Goal: Task Accomplishment & Management: Complete application form

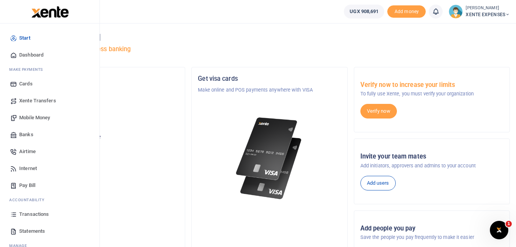
click at [32, 213] on span "Transactions" at bounding box center [34, 214] width 30 height 8
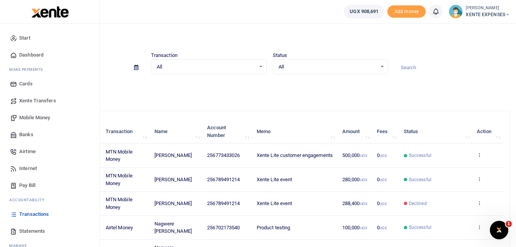
click at [35, 118] on span "Mobile Money" at bounding box center [34, 118] width 31 height 8
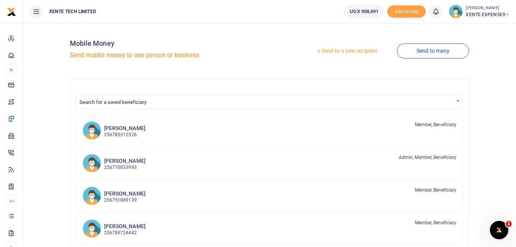
click at [342, 48] on link "Send to a new recipient" at bounding box center [347, 51] width 100 height 14
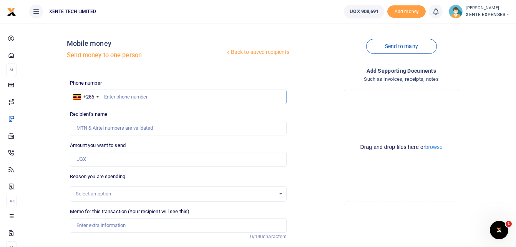
click at [115, 95] on input "text" at bounding box center [178, 97] width 217 height 15
paste input "773494336"
type input "773494336"
type input "[PERSON_NAME]"
type input "773494336"
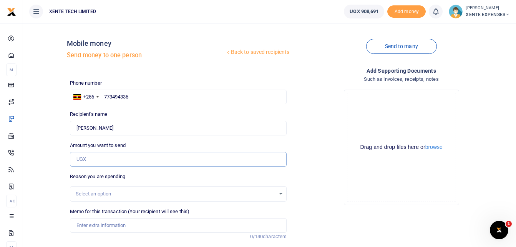
click at [151, 159] on input "Amount you want to send" at bounding box center [178, 159] width 217 height 15
type input "20,000"
click at [249, 198] on div "Select an option" at bounding box center [178, 193] width 216 height 8
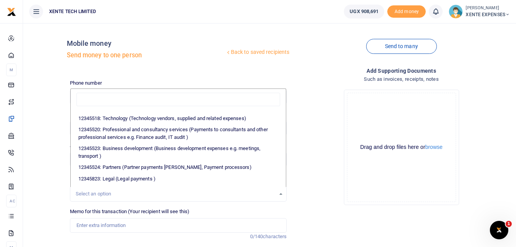
scroll to position [58, 0]
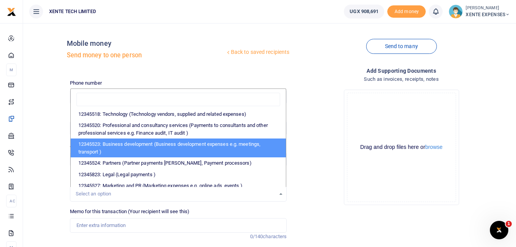
click at [254, 146] on li "12345523: Business development (Business development expenses e.g. meetings, tr…" at bounding box center [179, 147] width 216 height 19
select select "15"
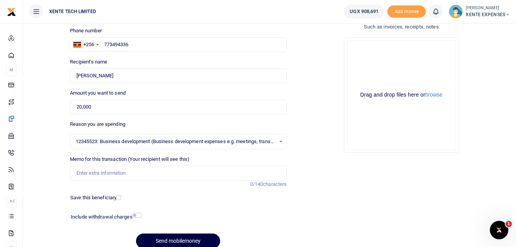
scroll to position [77, 0]
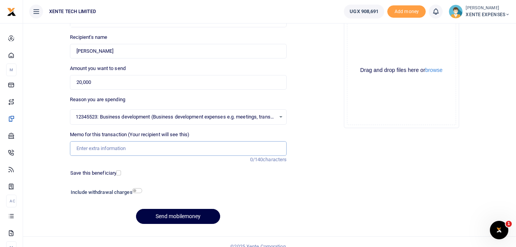
click at [141, 149] on input "Memo for this transaction (Your recipient will see this)" at bounding box center [178, 148] width 217 height 15
drag, startPoint x: 123, startPoint y: 148, endPoint x: 168, endPoint y: 148, distance: 44.2
click at [167, 148] on input "Transport facilitation for training" at bounding box center [178, 148] width 217 height 15
click at [76, 148] on input "Transport facilitation" at bounding box center [178, 148] width 217 height 15
type input "Transport facilitation"
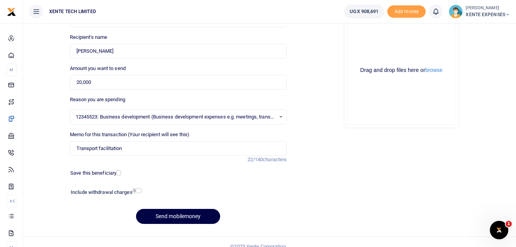
click at [346, 124] on div "Drop your files here Drag and drop files here or browse Powered by Uppy" at bounding box center [401, 70] width 115 height 115
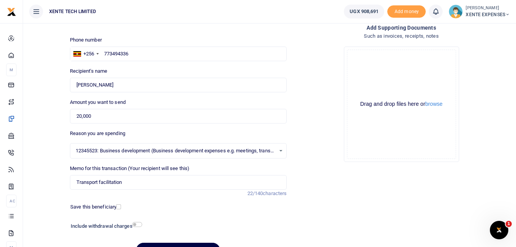
scroll to position [86, 0]
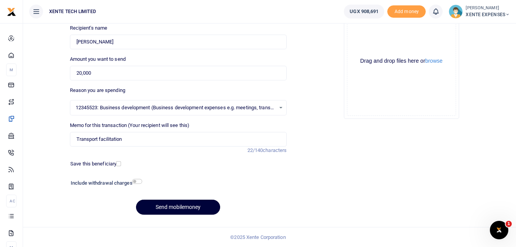
click at [175, 206] on button "Send mobilemoney" at bounding box center [178, 206] width 84 height 15
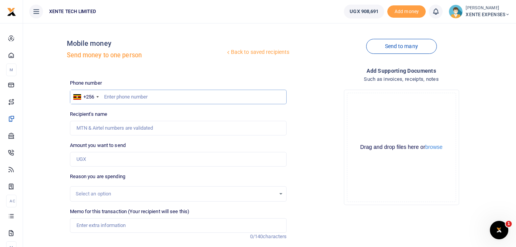
click at [118, 96] on input "text" at bounding box center [178, 97] width 217 height 15
paste input "780761989"
type input "780761989"
type input "[PERSON_NAME]"
type input "780761989"
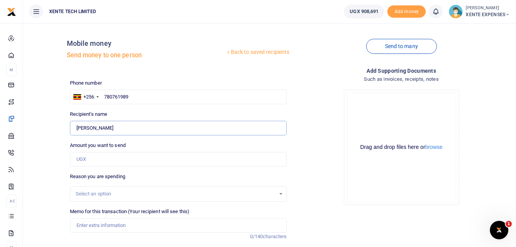
drag, startPoint x: 76, startPoint y: 127, endPoint x: 123, endPoint y: 127, distance: 46.1
click at [123, 127] on input "Found" at bounding box center [178, 128] width 217 height 15
click at [110, 97] on input "780761989" at bounding box center [178, 97] width 217 height 15
drag, startPoint x: 104, startPoint y: 95, endPoint x: 153, endPoint y: 98, distance: 48.9
click at [153, 98] on input "780761989" at bounding box center [178, 97] width 217 height 15
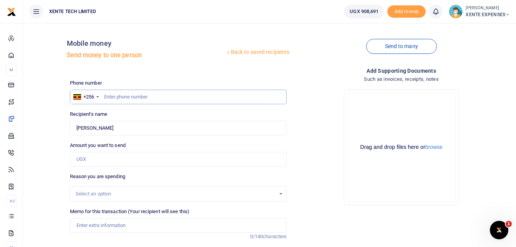
paste input "782414744"
type input "782414744"
type input "Benjamin Oola"
drag, startPoint x: 117, startPoint y: 128, endPoint x: 69, endPoint y: 125, distance: 48.1
click at [69, 125] on div "Recipient's name Found Name is required." at bounding box center [178, 122] width 223 height 25
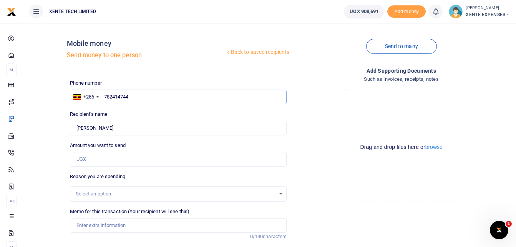
drag, startPoint x: 105, startPoint y: 95, endPoint x: 142, endPoint y: 95, distance: 36.9
click at [142, 95] on input "782414744" at bounding box center [178, 97] width 217 height 15
paste input "3620948"
type input "783620948"
type input "Mirembe Elizabeth"
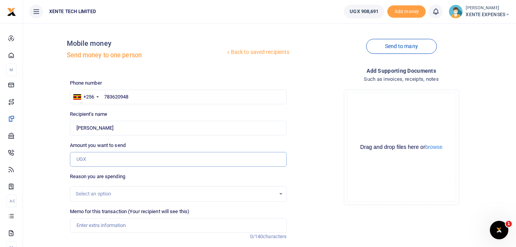
click at [113, 157] on input "Amount you want to send" at bounding box center [178, 159] width 217 height 15
type input "40,000"
click at [179, 193] on div "Select an option" at bounding box center [176, 194] width 200 height 8
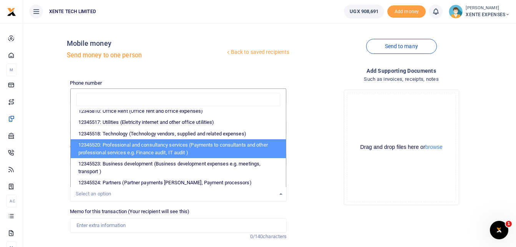
scroll to position [77, 0]
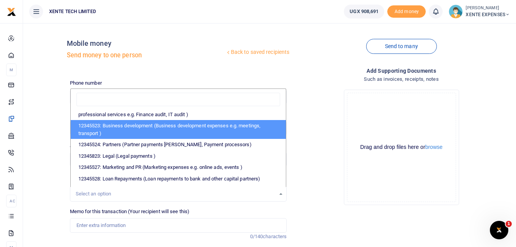
click at [175, 125] on li "12345523: Business development (Business development expenses e.g. meetings, tr…" at bounding box center [179, 129] width 216 height 19
select select "15"
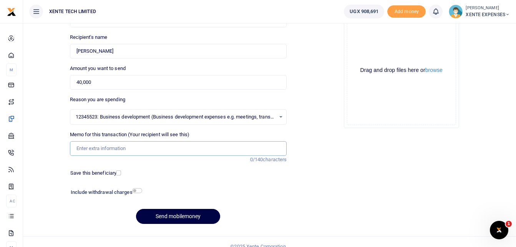
click at [116, 151] on input "Memo for this transaction (Your recipient will see this)" at bounding box center [178, 148] width 217 height 15
type input "Transport facilitation"
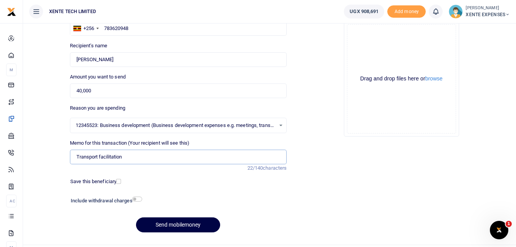
scroll to position [86, 0]
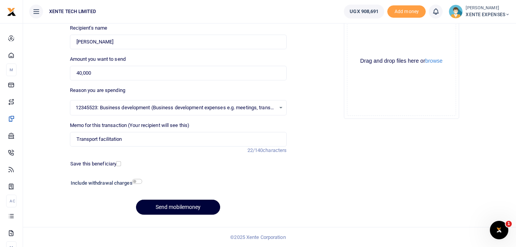
click at [188, 211] on button "Send mobilemoney" at bounding box center [178, 206] width 84 height 15
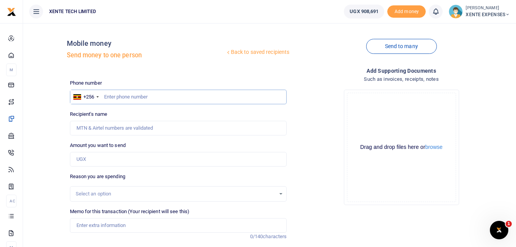
click at [107, 94] on input "text" at bounding box center [178, 97] width 217 height 15
paste input "786989220"
type input "786989220"
type input "Rebecca Ayango"
click at [100, 161] on input "Amount you want to send" at bounding box center [178, 159] width 217 height 15
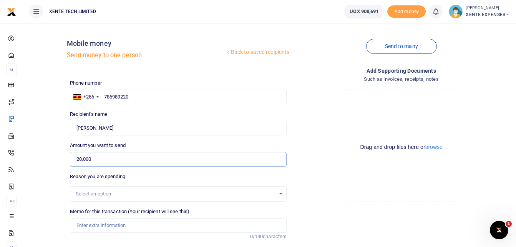
type input "20,000"
click at [160, 188] on div "Select an option" at bounding box center [178, 193] width 217 height 15
click at [280, 193] on div "Select an option" at bounding box center [178, 193] width 216 height 8
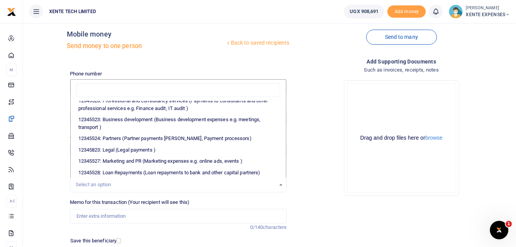
scroll to position [60, 0]
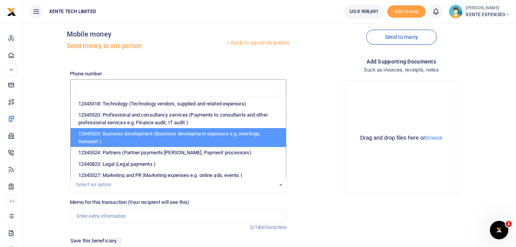
click at [196, 143] on li "12345523: Business development (Business development expenses e.g. meetings, tr…" at bounding box center [179, 137] width 216 height 19
select select "15"
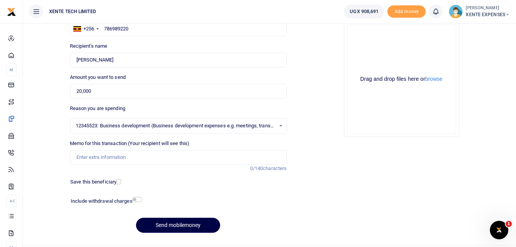
scroll to position [86, 0]
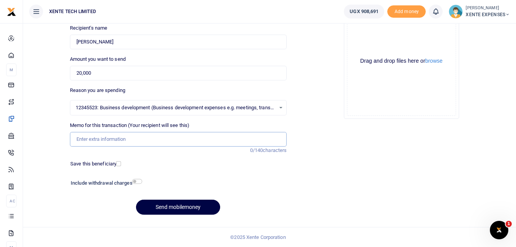
click at [105, 139] on input "Memo for this transaction (Your recipient will see this)" at bounding box center [178, 139] width 217 height 15
type input "Transport facilitation"
click at [162, 208] on button "Send mobilemoney" at bounding box center [178, 206] width 84 height 15
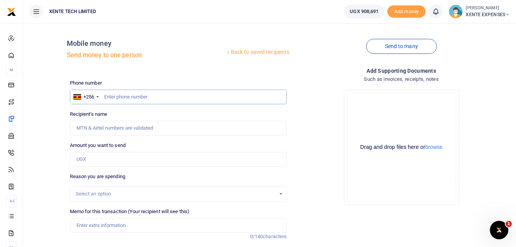
click at [112, 96] on input "text" at bounding box center [178, 97] width 217 height 15
paste input "789792481"
type input "789792481"
type input "[PERSON_NAME]"
type input "789792481"
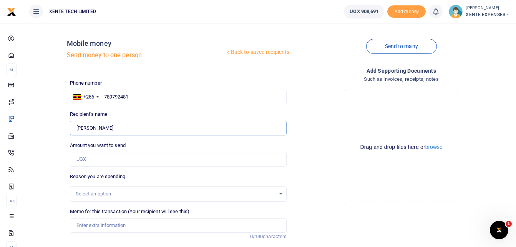
click at [118, 129] on input "Found" at bounding box center [178, 128] width 217 height 15
drag, startPoint x: 74, startPoint y: 127, endPoint x: 133, endPoint y: 131, distance: 59.0
click at [133, 131] on input "Found" at bounding box center [178, 128] width 217 height 15
drag, startPoint x: 130, startPoint y: 96, endPoint x: 99, endPoint y: 98, distance: 31.2
click at [99, 98] on div "+256 Uganda +256 789792481" at bounding box center [178, 97] width 217 height 15
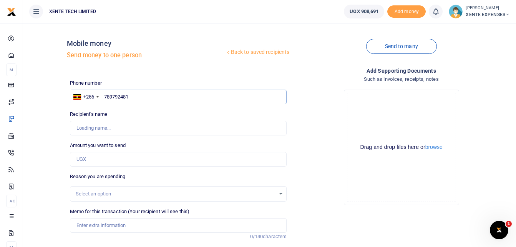
paste input "76666924"
type input "776666924"
type input "Winnie Nsiimire"
click at [105, 158] on input "Amount you want to send" at bounding box center [178, 159] width 217 height 15
type input "20,000"
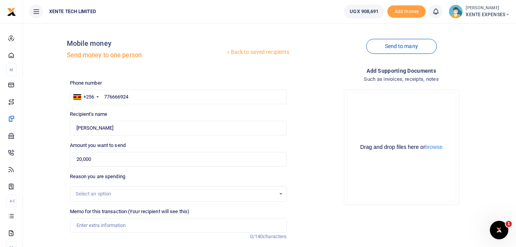
click at [122, 196] on div "Select an option" at bounding box center [176, 194] width 200 height 8
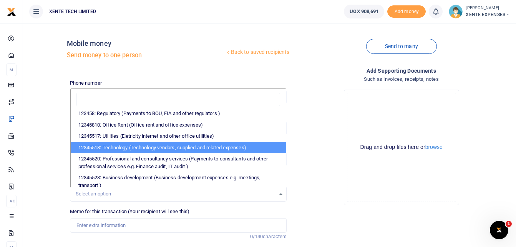
scroll to position [77, 0]
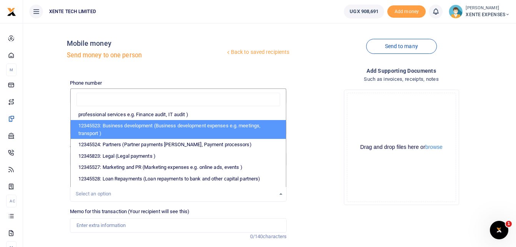
click at [151, 130] on li "12345523: Business development (Business development expenses e.g. meetings, tr…" at bounding box center [179, 129] width 216 height 19
select select "15"
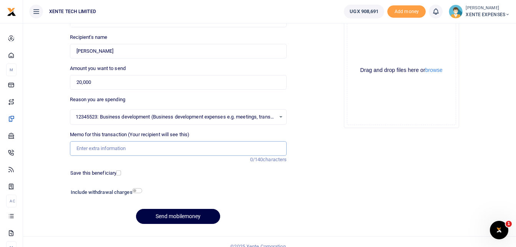
click at [128, 150] on input "Memo for this transaction (Your recipient will see this)" at bounding box center [178, 148] width 217 height 15
type input "Transport facilitation"
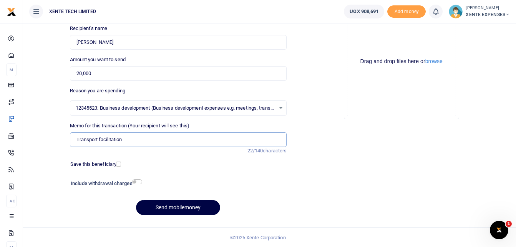
scroll to position [86, 0]
click at [164, 206] on button "Send mobilemoney" at bounding box center [178, 206] width 84 height 15
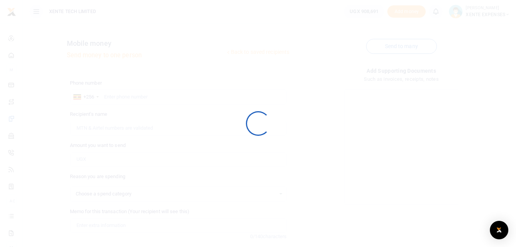
select select
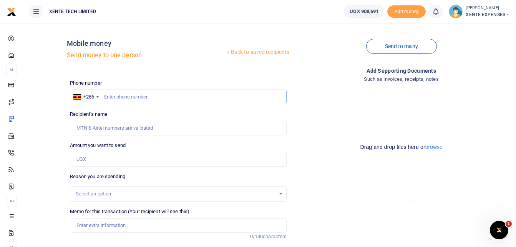
click at [106, 98] on input "text" at bounding box center [178, 97] width 217 height 15
paste input "767031584"
type input "767031584"
type input "[PERSON_NAME]"
click at [103, 161] on input "Amount you want to send" at bounding box center [178, 159] width 217 height 15
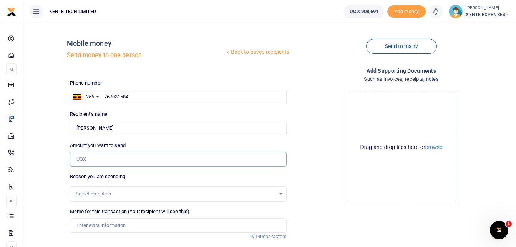
paste input "20000"
type input "20,000"
click at [106, 191] on div "Select an option" at bounding box center [176, 194] width 200 height 8
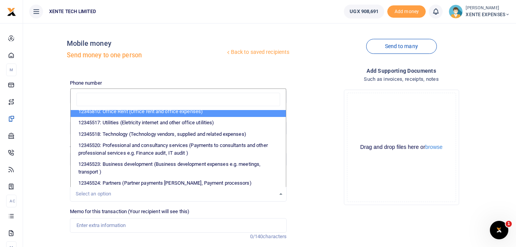
scroll to position [77, 0]
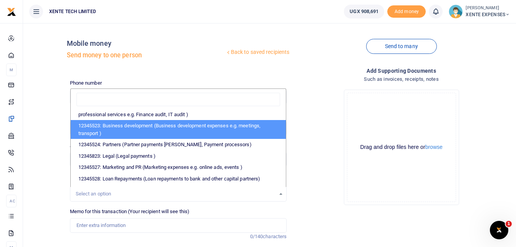
click at [136, 126] on li "12345523: Business development (Business development expenses e.g. meetings, tr…" at bounding box center [179, 129] width 216 height 19
select select "15"
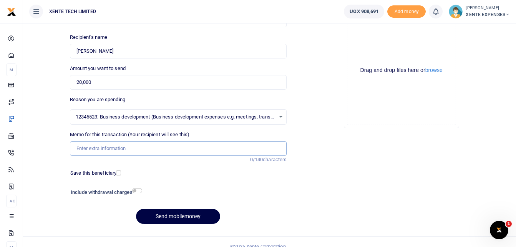
click at [116, 146] on input "Memo for this transaction (Your recipient will see this)" at bounding box center [178, 148] width 217 height 15
type input "Transport facilitation"
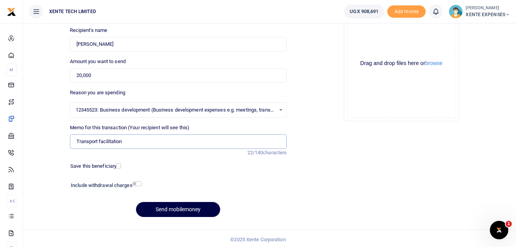
scroll to position [86, 0]
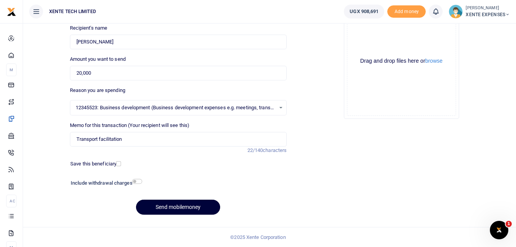
click at [169, 204] on button "Send mobilemoney" at bounding box center [178, 206] width 84 height 15
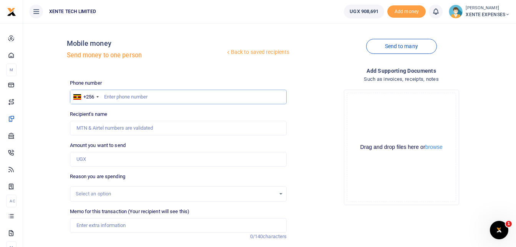
click at [114, 96] on input "text" at bounding box center [178, 97] width 217 height 15
paste input "781693730"
type input "781693730"
type input "[PERSON_NAME]"
type input "781693730"
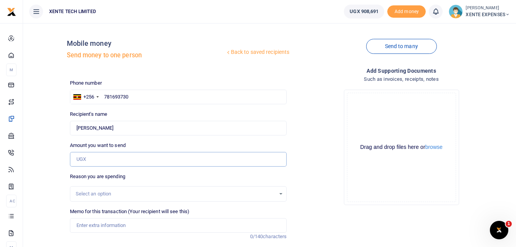
click at [100, 154] on input "Amount you want to send" at bounding box center [178, 159] width 217 height 15
type input "20,000"
type input "Transport facilitation"
click at [76, 158] on input "20,000" at bounding box center [178, 159] width 217 height 15
click at [123, 194] on div "Select an option" at bounding box center [176, 194] width 200 height 8
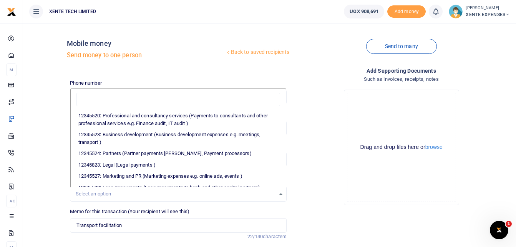
scroll to position [77, 0]
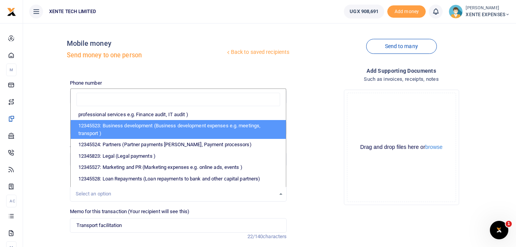
click at [161, 124] on li "12345523: Business development (Business development expenses e.g. meetings, tr…" at bounding box center [179, 129] width 216 height 19
select select "15"
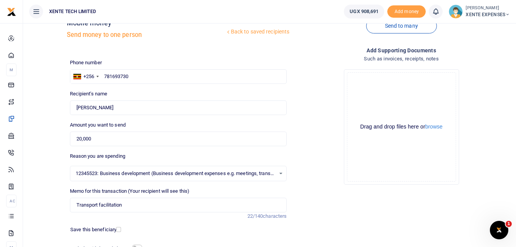
scroll to position [86, 0]
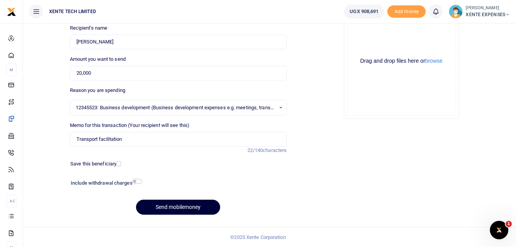
click at [177, 208] on button "Send mobilemoney" at bounding box center [178, 206] width 84 height 15
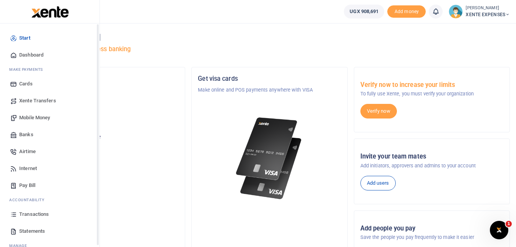
click at [29, 214] on span "Transactions" at bounding box center [34, 214] width 30 height 8
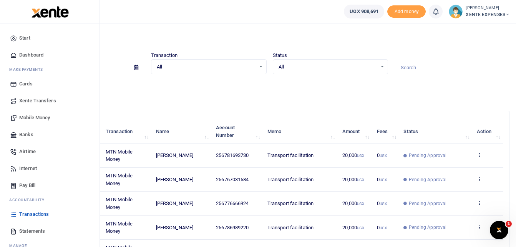
click at [39, 212] on span "Transactions" at bounding box center [34, 214] width 30 height 8
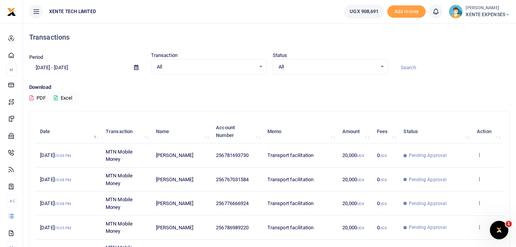
click at [58, 98] on icon at bounding box center [56, 97] width 4 height 5
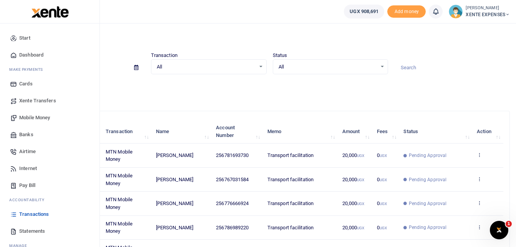
click at [32, 97] on span "Xente Transfers" at bounding box center [37, 101] width 37 height 8
click at [30, 113] on link "Mobile Money" at bounding box center [49, 117] width 87 height 17
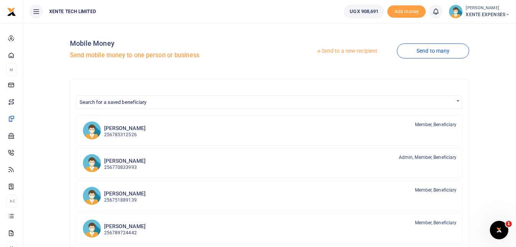
click at [345, 51] on link "Send to a new recipient" at bounding box center [347, 51] width 100 height 14
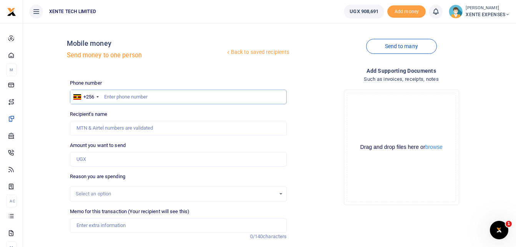
click at [115, 95] on input "text" at bounding box center [178, 97] width 217 height 15
paste input "782414744"
type input "782414744"
type input "[PERSON_NAME]"
click at [114, 156] on input "Amount you want to send" at bounding box center [178, 159] width 217 height 15
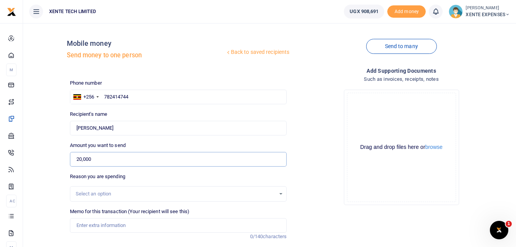
type input "20,000"
click at [135, 194] on div "Select an option" at bounding box center [176, 194] width 200 height 8
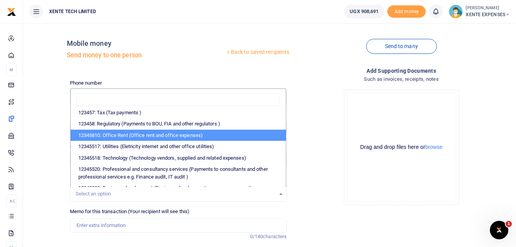
scroll to position [38, 0]
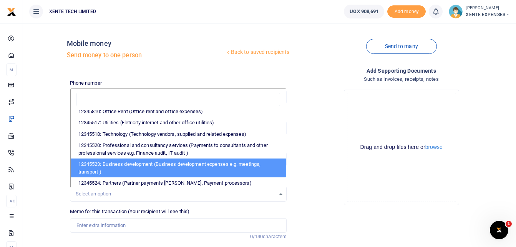
click at [145, 166] on li "12345523: Business development (Business development expenses e.g. meetings, tr…" at bounding box center [179, 167] width 216 height 19
select select "15"
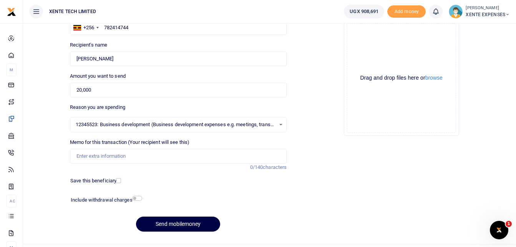
scroll to position [86, 0]
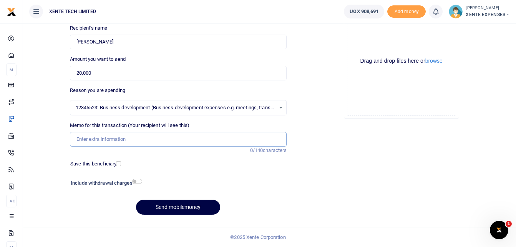
click at [77, 140] on input "Memo for this transaction (Your recipient will see this)" at bounding box center [178, 139] width 217 height 15
type input "Transport facilitation"
click at [76, 139] on input "Transport facilitation" at bounding box center [178, 139] width 217 height 15
click at [337, 143] on div "Add supporting Documents Such as invoices, receipts, notes Drop your files here…" at bounding box center [401, 100] width 223 height 241
click at [75, 138] on input "Transport facilitation" at bounding box center [178, 139] width 217 height 15
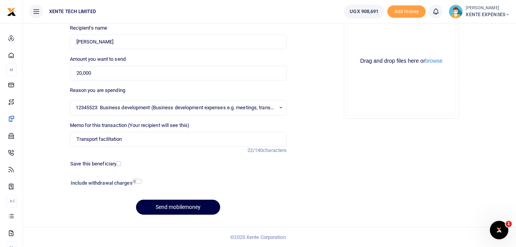
click at [360, 114] on div "Drag and drop files here or browse Powered by Uppy" at bounding box center [401, 61] width 109 height 109
click at [168, 206] on button "Send mobilemoney" at bounding box center [178, 206] width 84 height 15
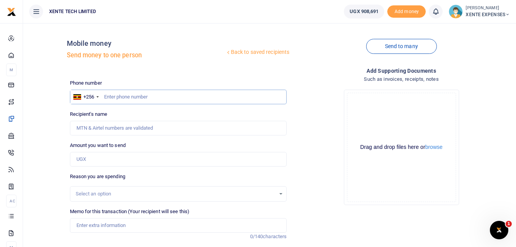
click at [105, 96] on input "text" at bounding box center [178, 97] width 217 height 15
paste input "789792481"
type input "789792481"
type input "[PERSON_NAME]"
click at [90, 159] on input "Amount you want to send" at bounding box center [178, 159] width 217 height 15
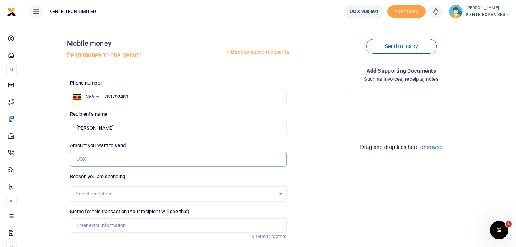
type input "20,000"
type input "Transport facilitation"
click at [106, 197] on div "Select an option" at bounding box center [176, 194] width 200 height 8
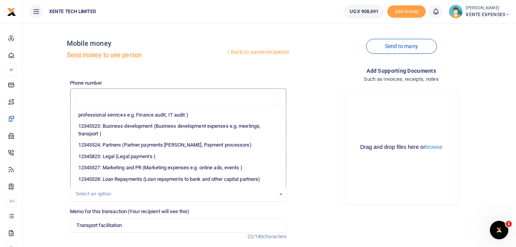
scroll to position [77, 0]
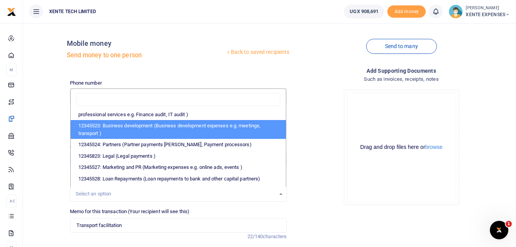
click at [131, 125] on li "12345523: Business development (Business development expenses e.g. meetings, tr…" at bounding box center [179, 129] width 216 height 19
select select "15"
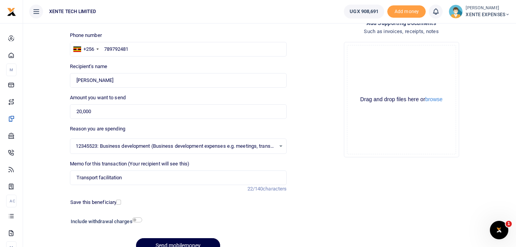
scroll to position [86, 0]
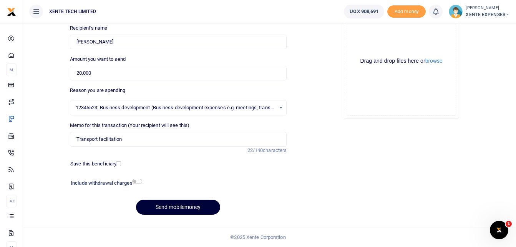
click at [186, 208] on button "Send mobilemoney" at bounding box center [178, 206] width 84 height 15
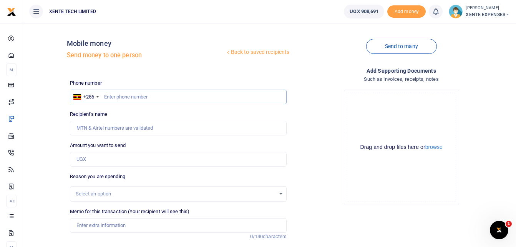
click at [112, 97] on input "text" at bounding box center [178, 97] width 217 height 15
paste input "780761989"
type input "780761989"
type input "[PERSON_NAME]"
type input "780761989"
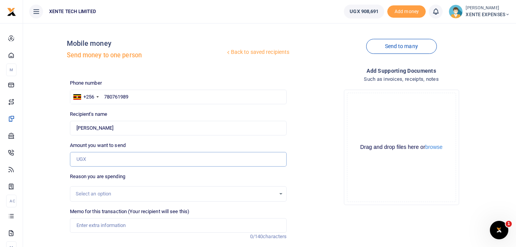
click at [97, 154] on input "Amount you want to send" at bounding box center [178, 159] width 217 height 15
type input "20,000"
type input "Transport facilitation"
click at [76, 160] on input "20,000" at bounding box center [178, 159] width 217 height 15
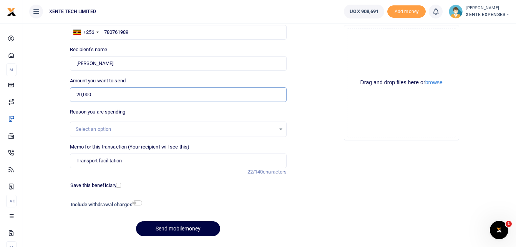
scroll to position [77, 0]
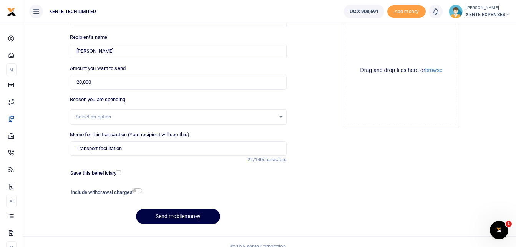
click at [127, 110] on div "Select an option" at bounding box center [178, 116] width 217 height 15
click at [128, 115] on div "Select an option" at bounding box center [176, 117] width 200 height 8
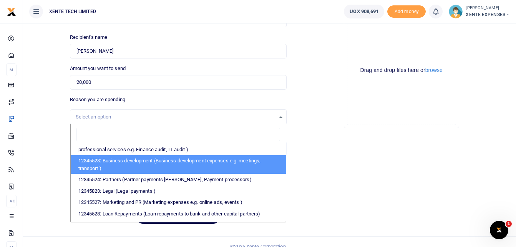
click at [133, 162] on li "12345523: Business development (Business development expenses e.g. meetings, tr…" at bounding box center [179, 164] width 216 height 19
select select "15"
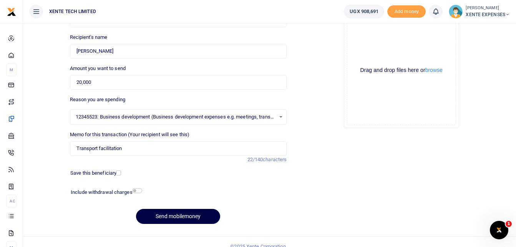
scroll to position [86, 0]
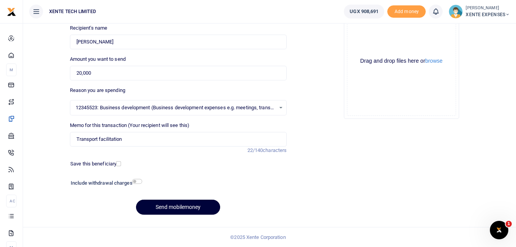
click at [169, 204] on button "Send mobilemoney" at bounding box center [178, 206] width 84 height 15
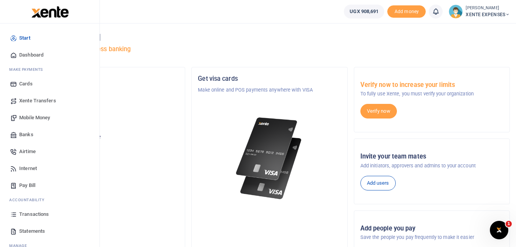
click at [31, 215] on span "Transactions" at bounding box center [34, 214] width 30 height 8
